Goal: Navigation & Orientation: Find specific page/section

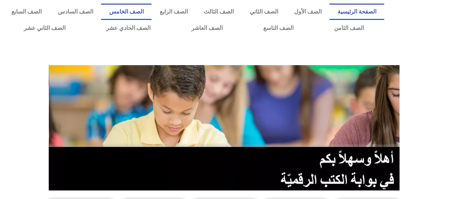
click at [151, 12] on link "الصف الخامس" at bounding box center [126, 12] width 50 height 16
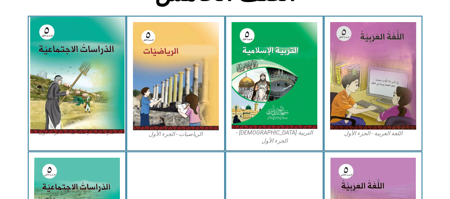
scroll to position [189, 0]
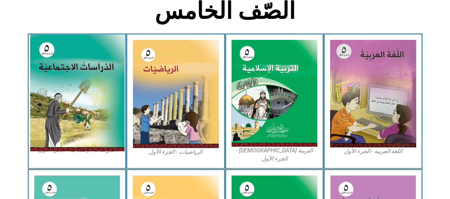
click at [84, 82] on img at bounding box center [77, 92] width 95 height 117
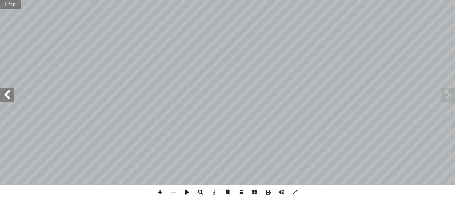
click at [8, 91] on span at bounding box center [7, 94] width 14 height 14
drag, startPoint x: 7, startPoint y: 92, endPoint x: 3, endPoint y: 99, distance: 8.3
click at [3, 99] on span at bounding box center [7, 94] width 14 height 14
click at [5, 91] on span at bounding box center [7, 94] width 14 height 14
click at [6, 89] on span at bounding box center [7, 94] width 14 height 14
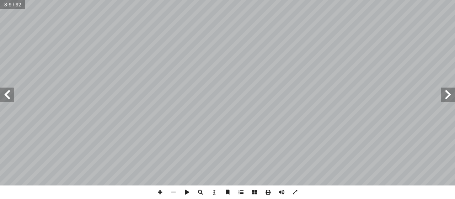
click at [6, 90] on span at bounding box center [7, 94] width 14 height 14
click at [6, 94] on span at bounding box center [7, 94] width 14 height 14
click at [5, 90] on span at bounding box center [7, 94] width 14 height 14
click at [8, 97] on span at bounding box center [7, 94] width 14 height 14
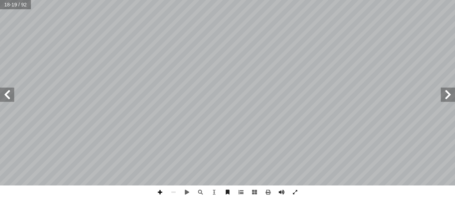
click at [160, 192] on span at bounding box center [160, 192] width 14 height 14
click at [8, 96] on span at bounding box center [7, 94] width 14 height 14
click at [455, 99] on div "١٤ ت: ْ م َّ ل َ ع َ ن� ت أ ا ، ِ ، و� لبحار ِ لمحيطات في � ُ ل ّ ذي يتمث ّ �ل …" at bounding box center [227, 92] width 455 height 185
click at [161, 191] on span at bounding box center [160, 192] width 14 height 14
